Goal: Transaction & Acquisition: Purchase product/service

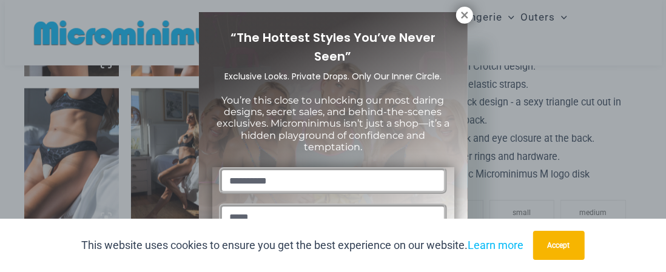
scroll to position [12, 0]
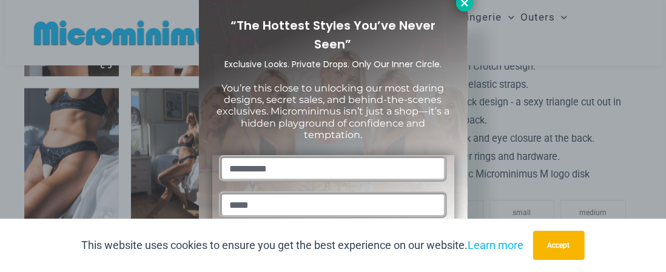
click at [462, 5] on icon at bounding box center [464, 2] width 7 height 7
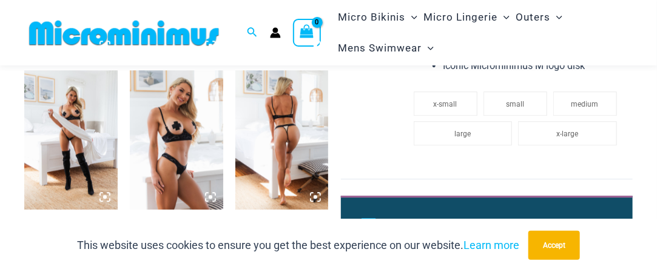
scroll to position [1092, 0]
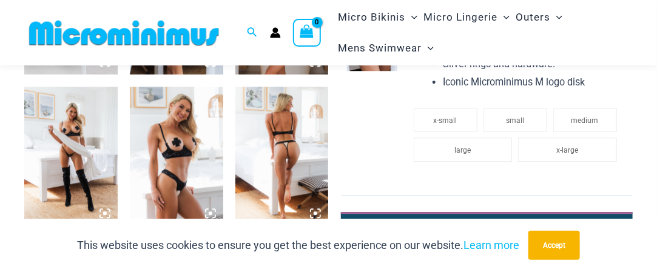
click at [60, 149] on img at bounding box center [70, 157] width 93 height 140
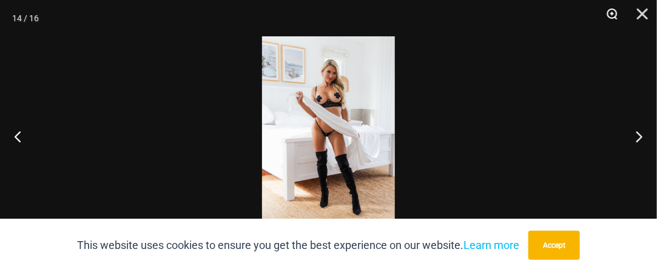
click at [615, 13] on button "Zoom" at bounding box center [608, 18] width 30 height 36
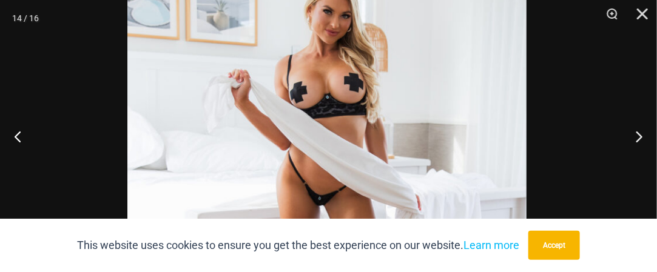
click at [435, 112] on img at bounding box center [326, 204] width 399 height 599
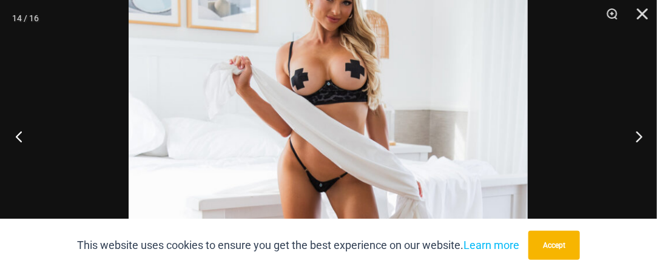
click at [18, 143] on button "Previous" at bounding box center [22, 136] width 45 height 61
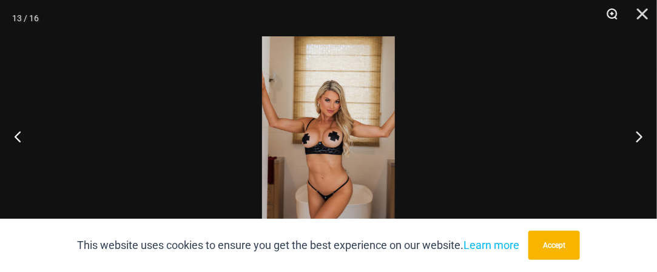
click at [614, 12] on button "Zoom" at bounding box center [608, 18] width 30 height 36
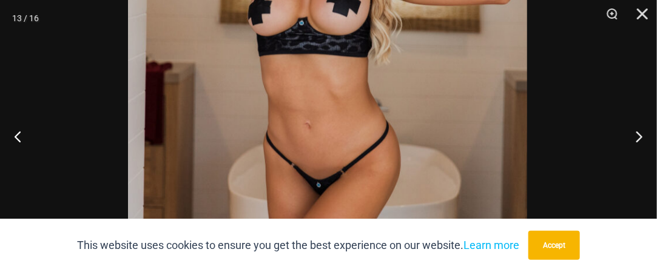
click at [437, 26] on img at bounding box center [327, 0] width 399 height 599
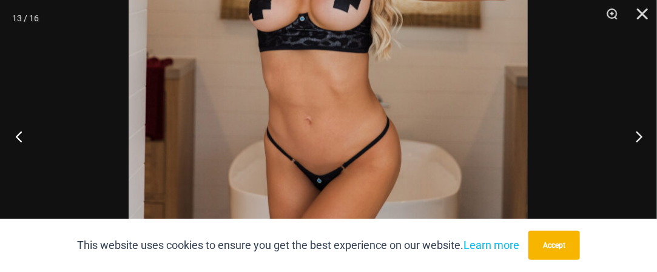
click at [21, 134] on button "Previous" at bounding box center [22, 136] width 45 height 61
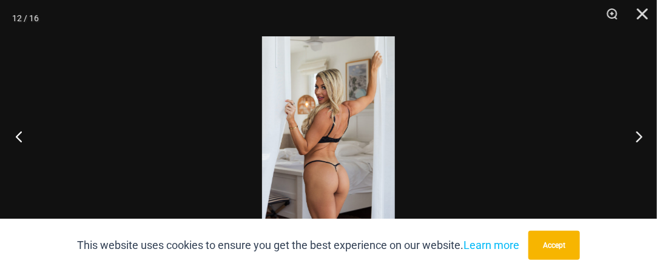
click at [22, 135] on button "Previous" at bounding box center [22, 136] width 45 height 61
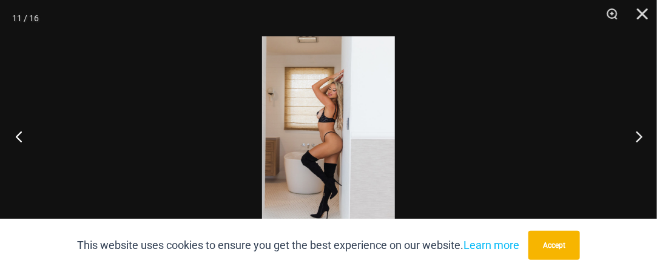
click at [22, 135] on button "Previous" at bounding box center [22, 136] width 45 height 61
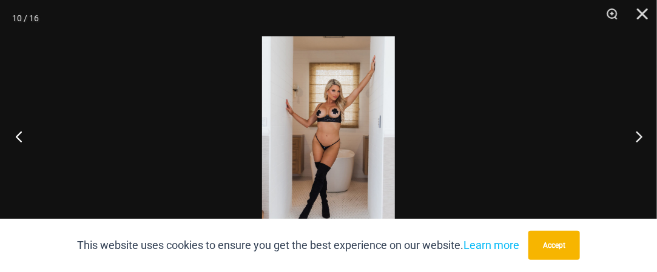
click at [22, 135] on button "Previous" at bounding box center [22, 136] width 45 height 61
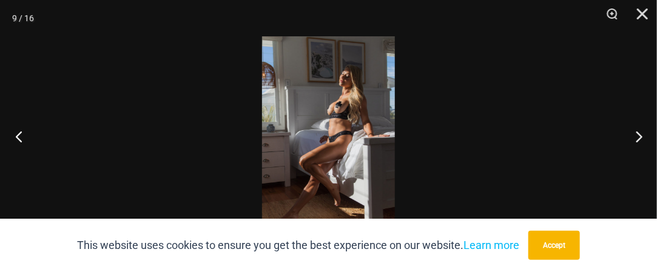
click at [22, 135] on button "Previous" at bounding box center [22, 136] width 45 height 61
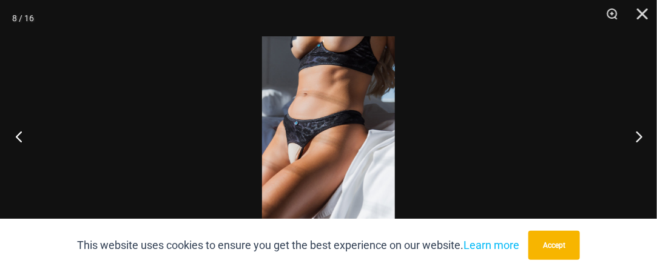
click at [22, 135] on button "Previous" at bounding box center [22, 136] width 45 height 61
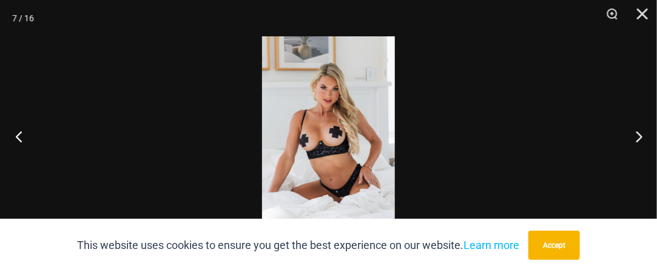
click at [22, 135] on button "Previous" at bounding box center [22, 136] width 45 height 61
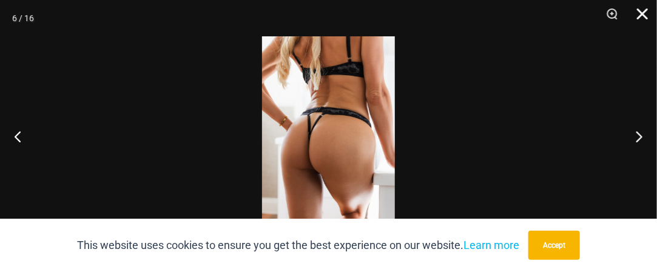
click at [640, 13] on button "Close" at bounding box center [638, 18] width 30 height 36
